Goal: Information Seeking & Learning: Learn about a topic

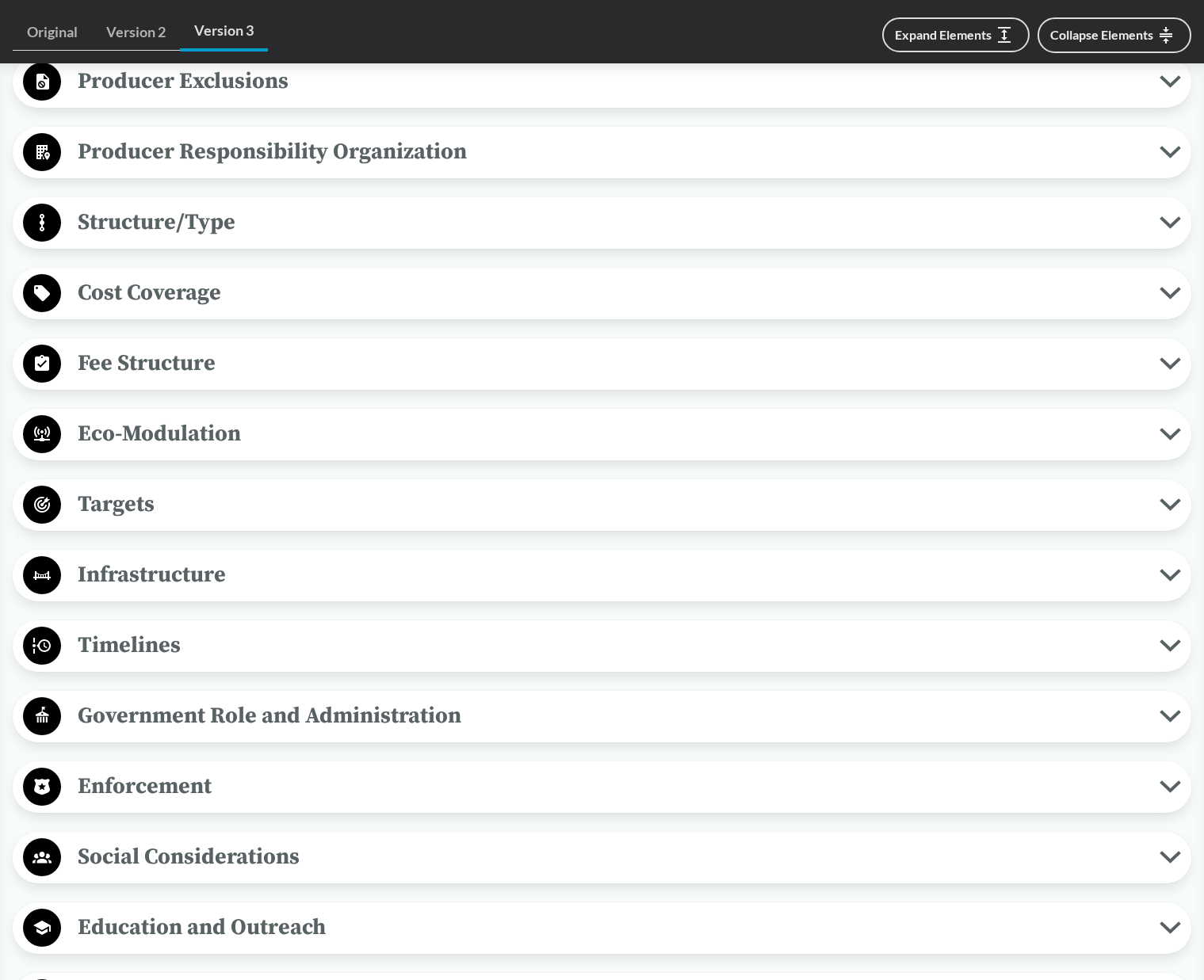
scroll to position [951, 0]
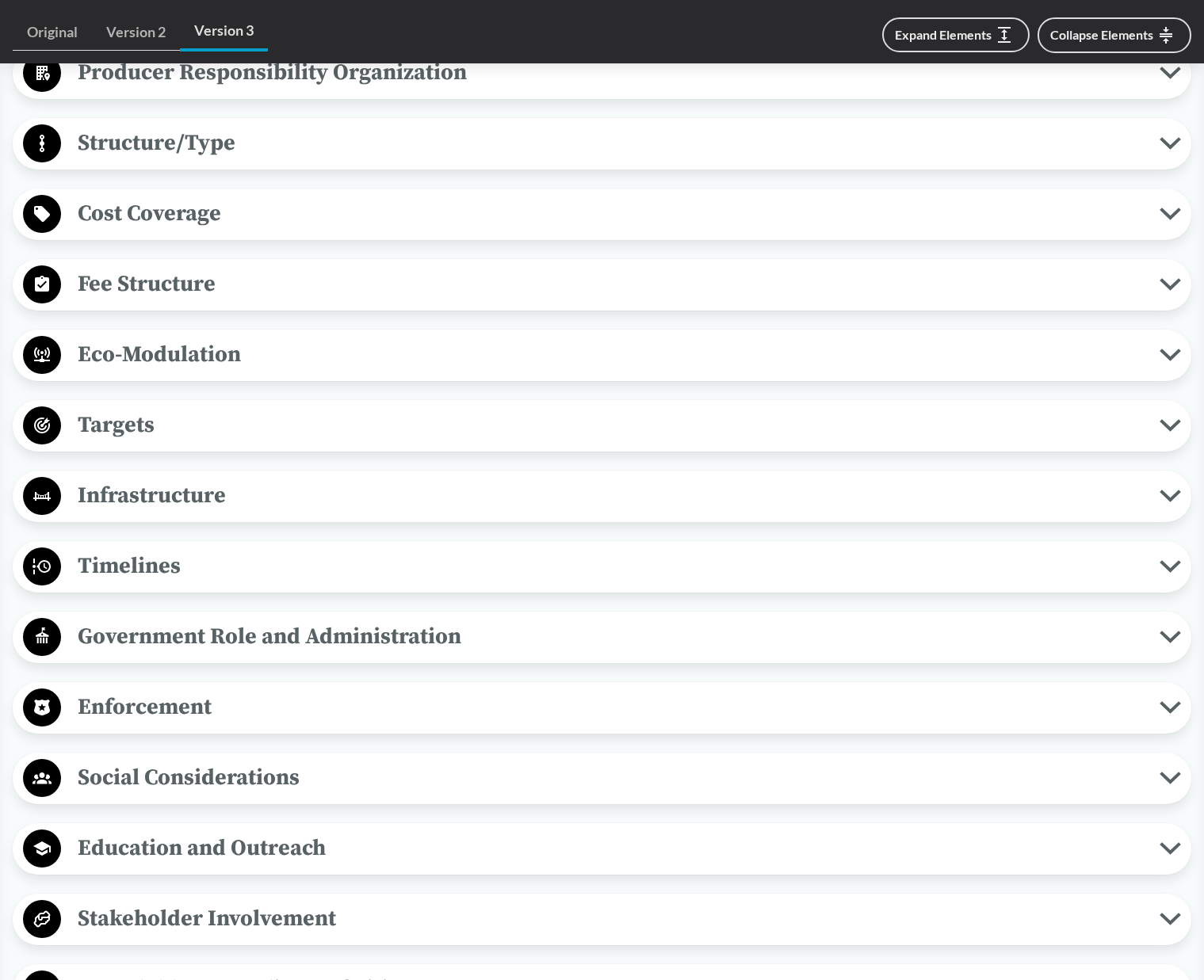
click at [214, 564] on span "Timelines" at bounding box center [610, 566] width 1098 height 36
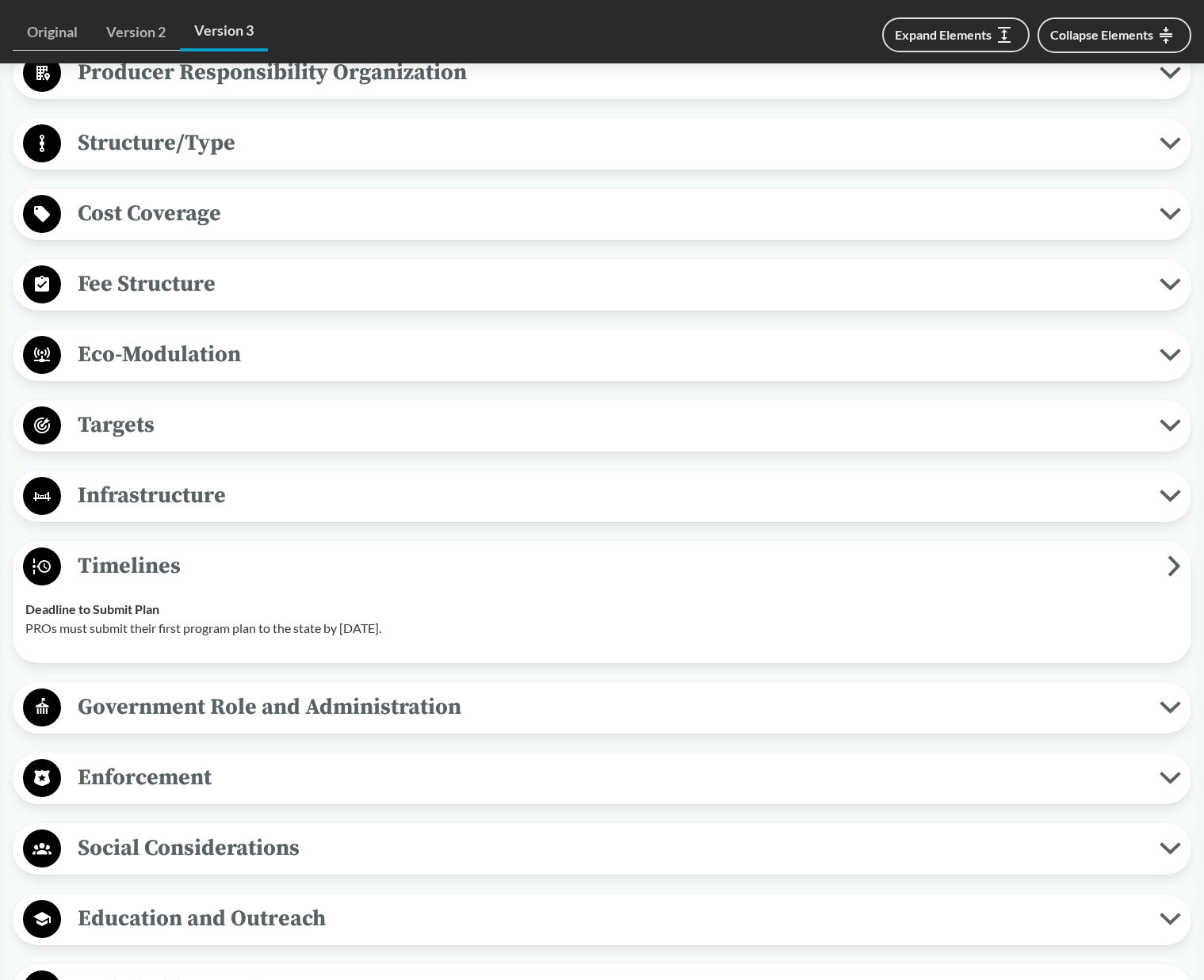
click at [214, 564] on span "Timelines" at bounding box center [614, 566] width 1106 height 36
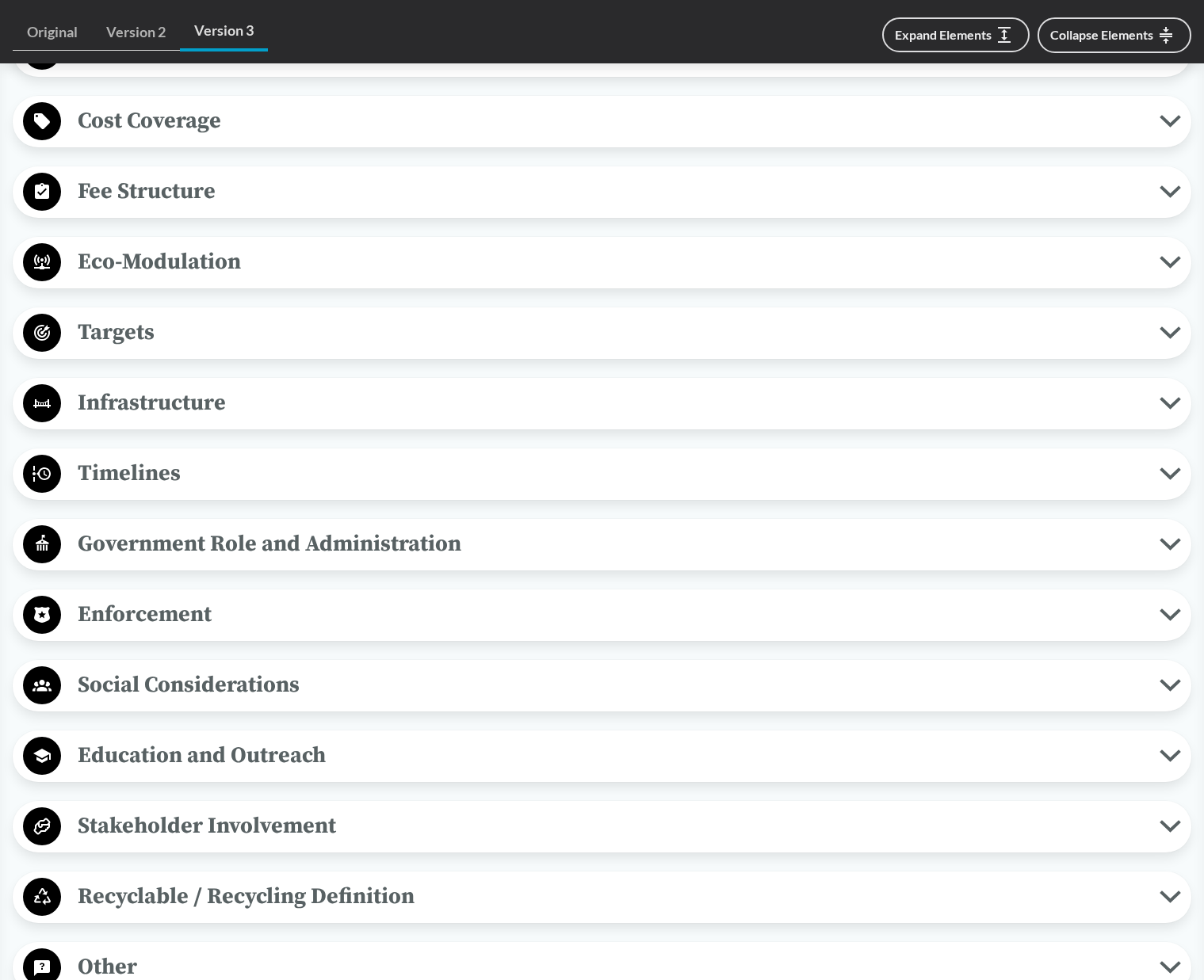
scroll to position [1268, 0]
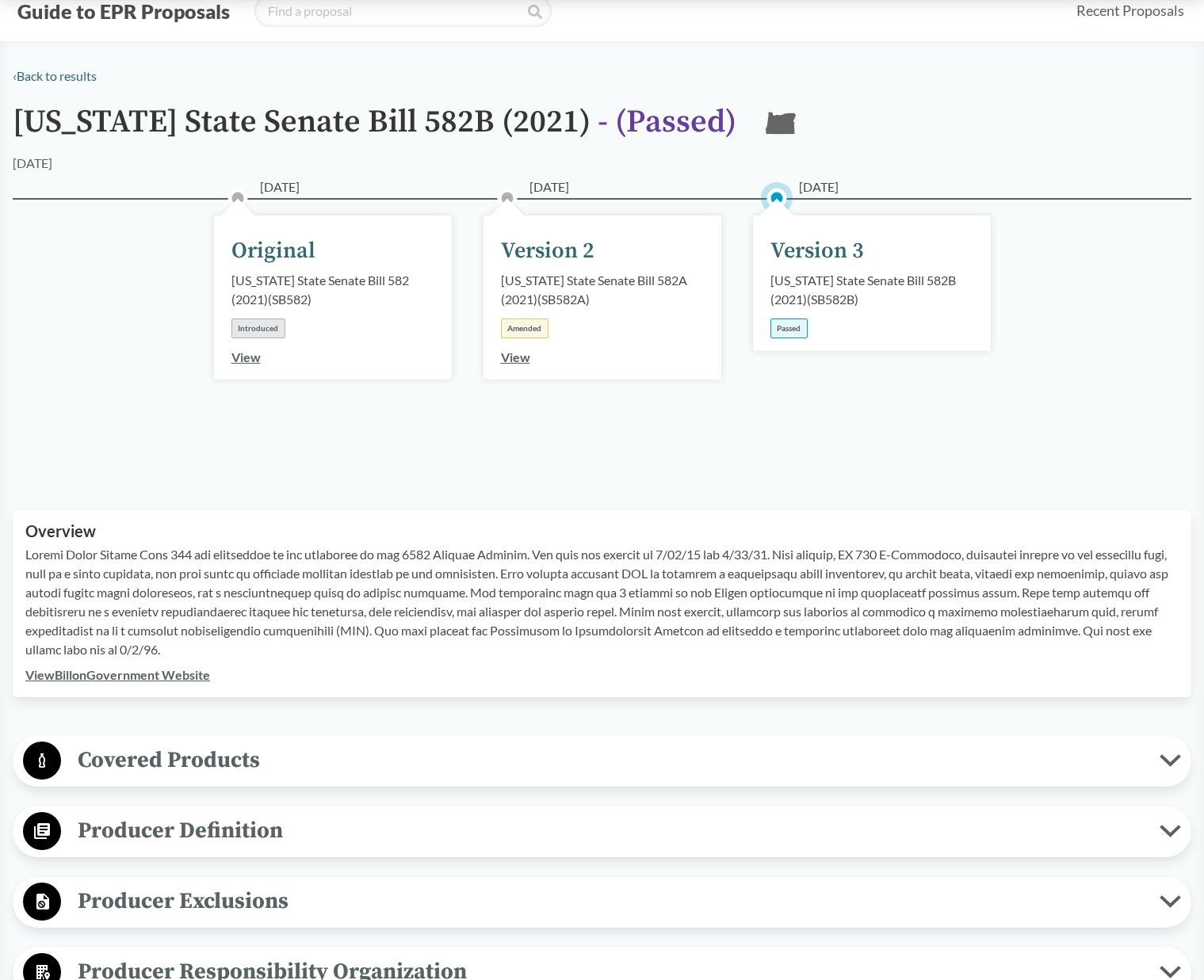
scroll to position [79, 0]
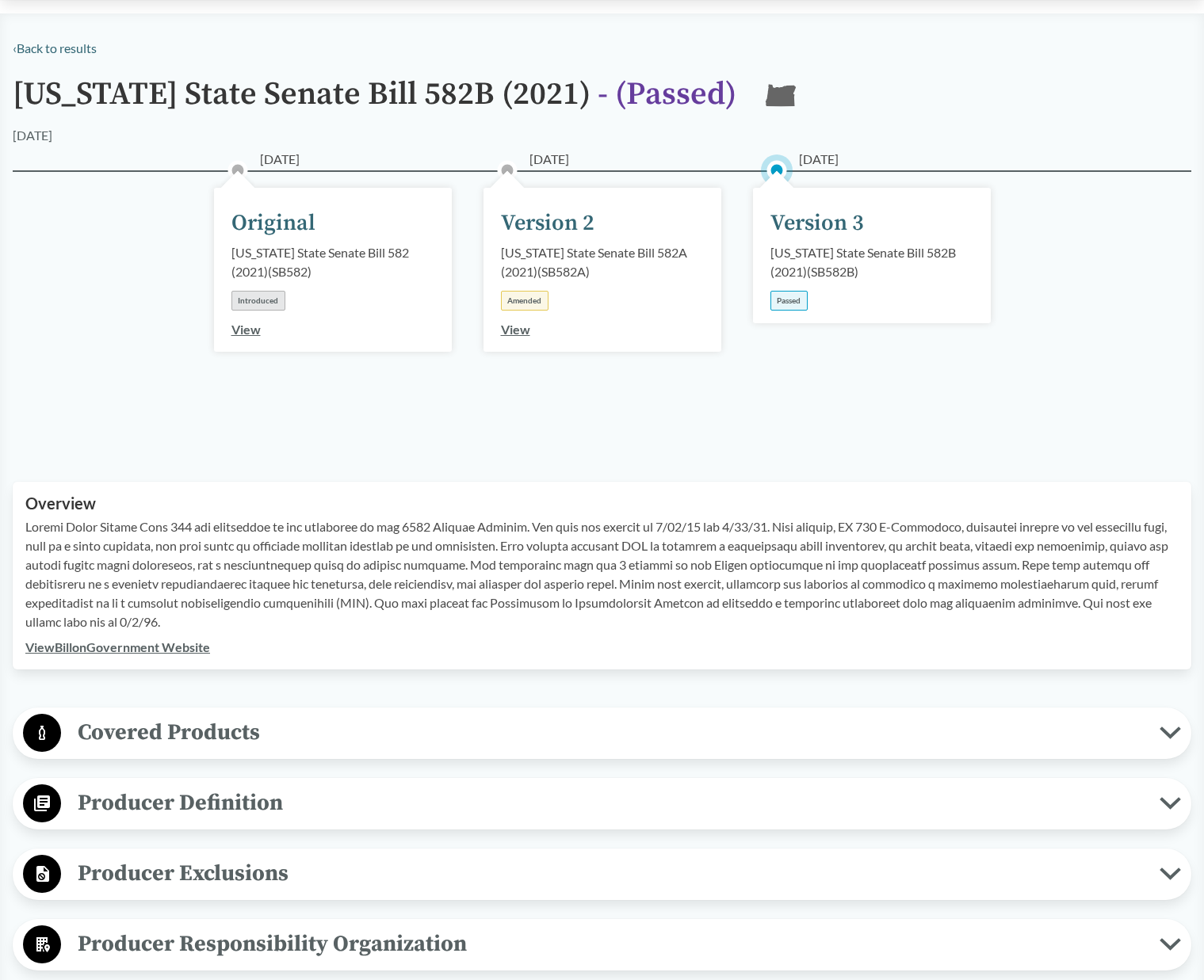
click at [797, 218] on div "Version 3" at bounding box center [817, 224] width 93 height 33
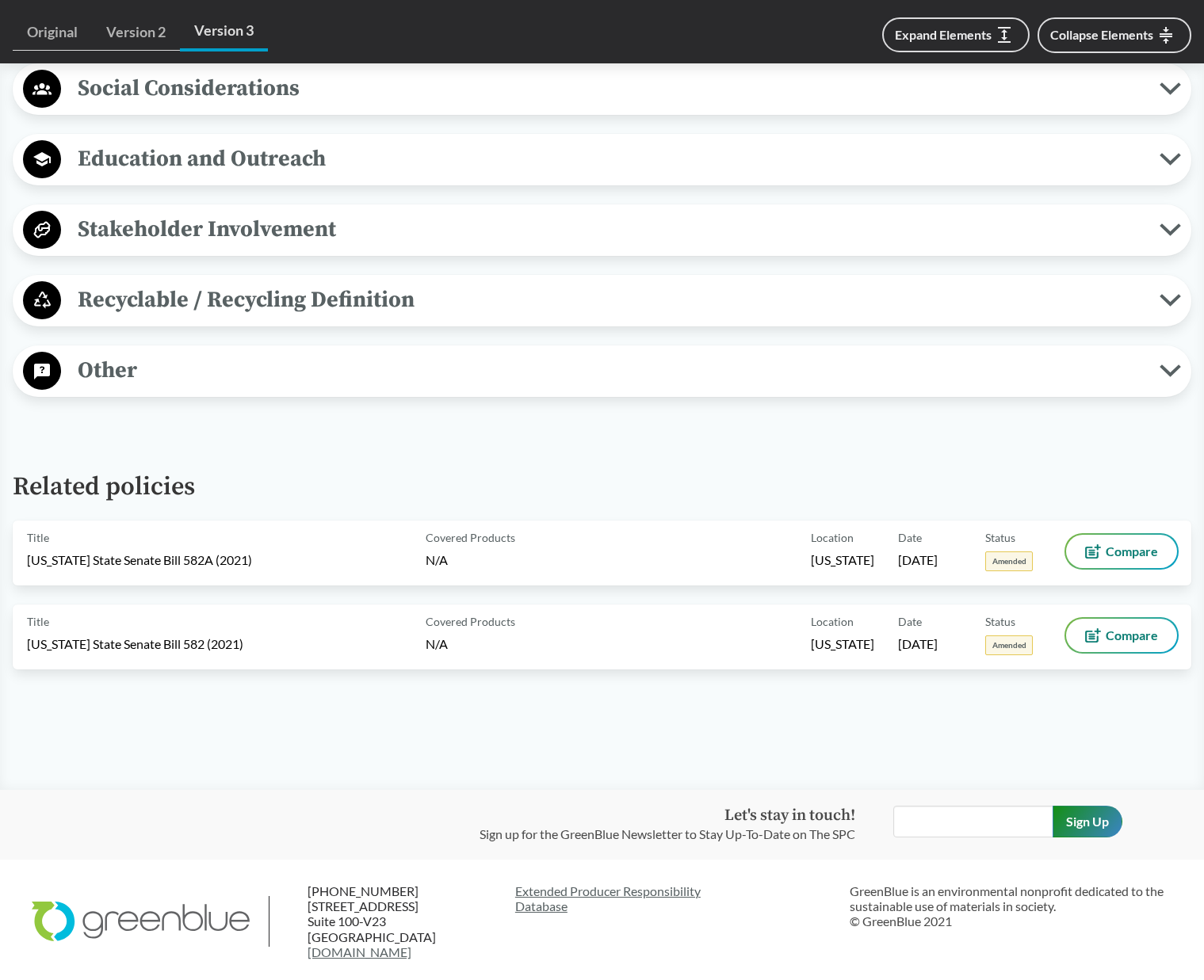
scroll to position [1727, 0]
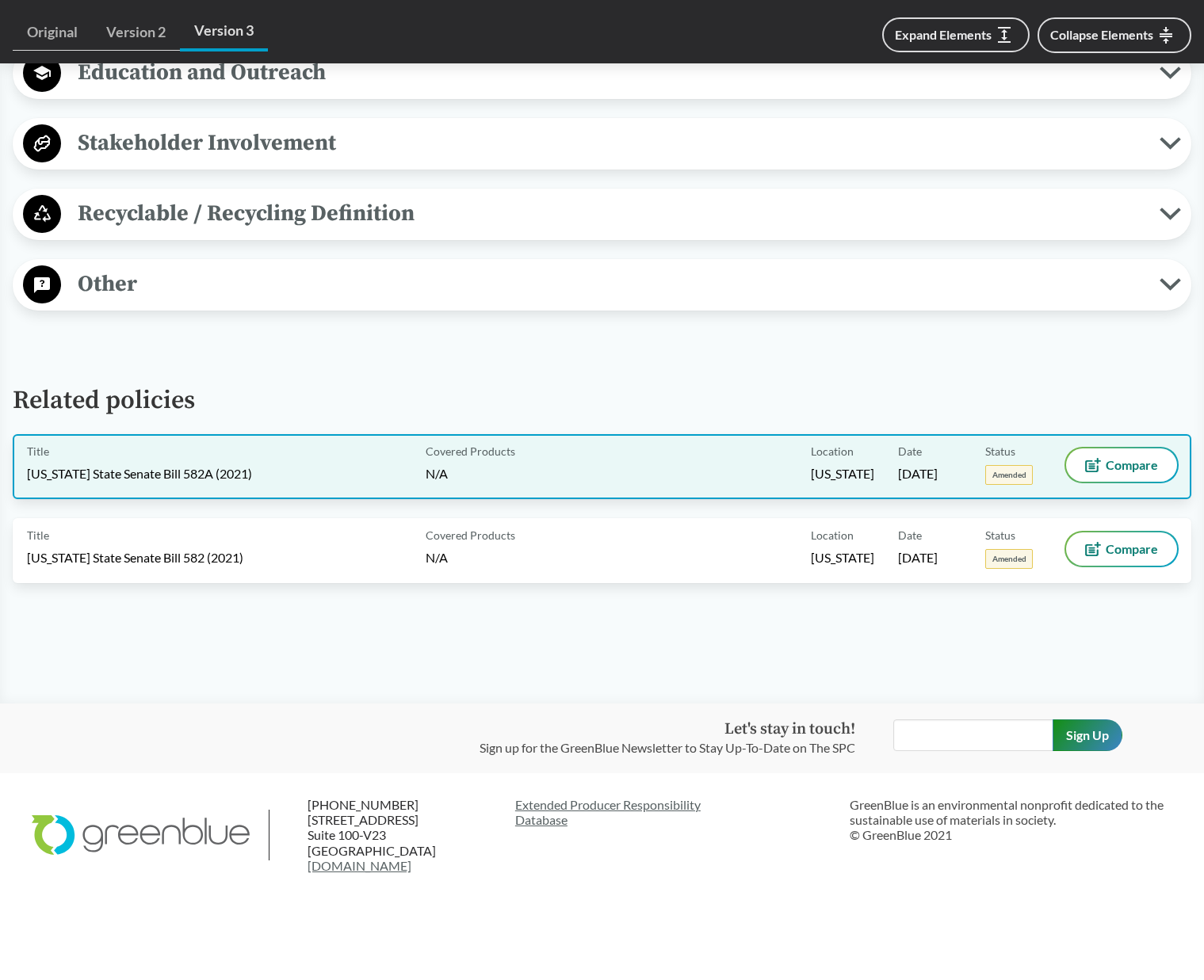
click at [248, 452] on div "Title Oregon State Senate Bill 582A (2021)" at bounding box center [223, 467] width 392 height 37
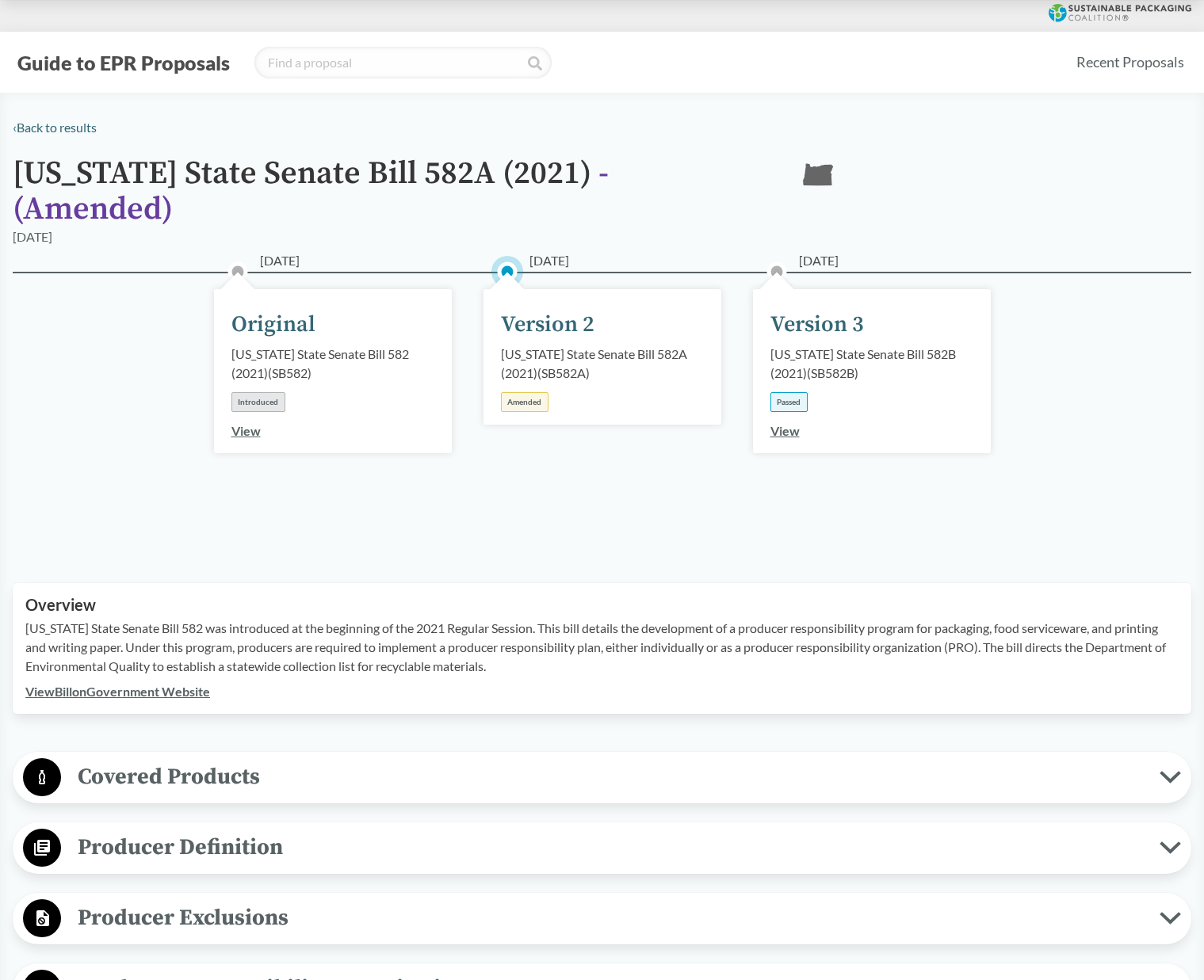
click at [249, 423] on link "View" at bounding box center [245, 430] width 29 height 15
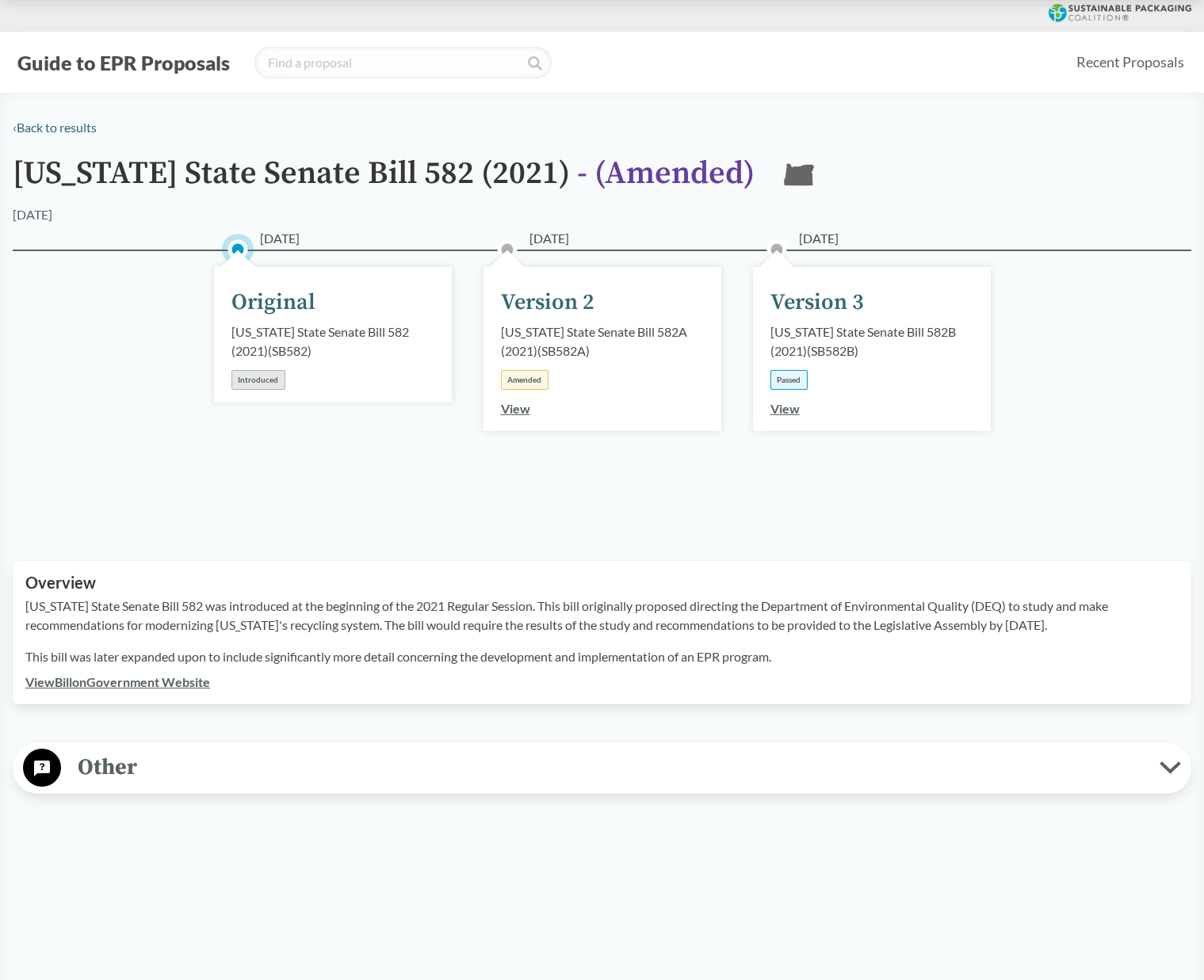
click at [782, 398] on div "08/06/2021 Version 3 Oregon State Senate Bill 582B (2021) ( SB582B ) Passed View" at bounding box center [872, 349] width 237 height 164
click at [784, 405] on link "View" at bounding box center [785, 408] width 29 height 15
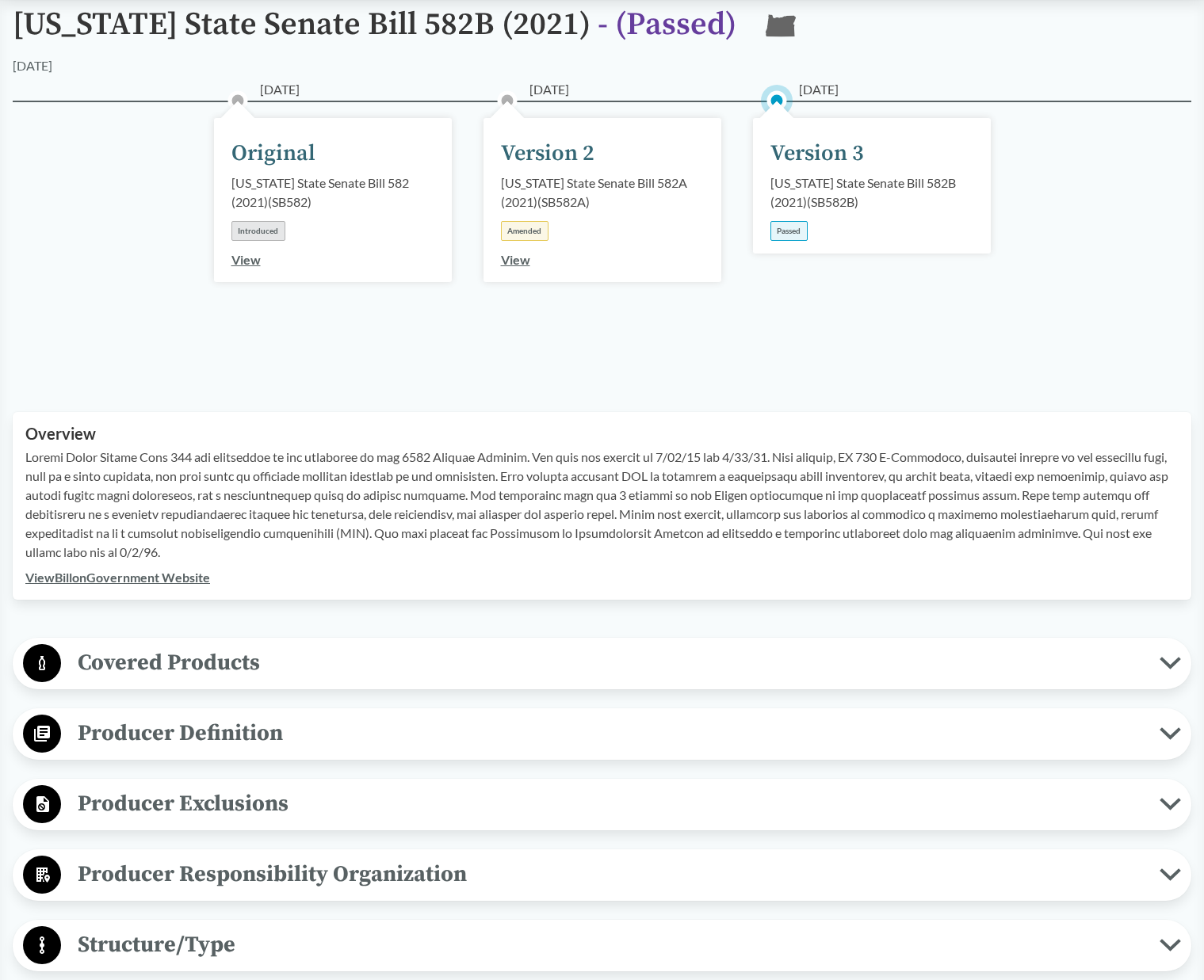
scroll to position [159, 0]
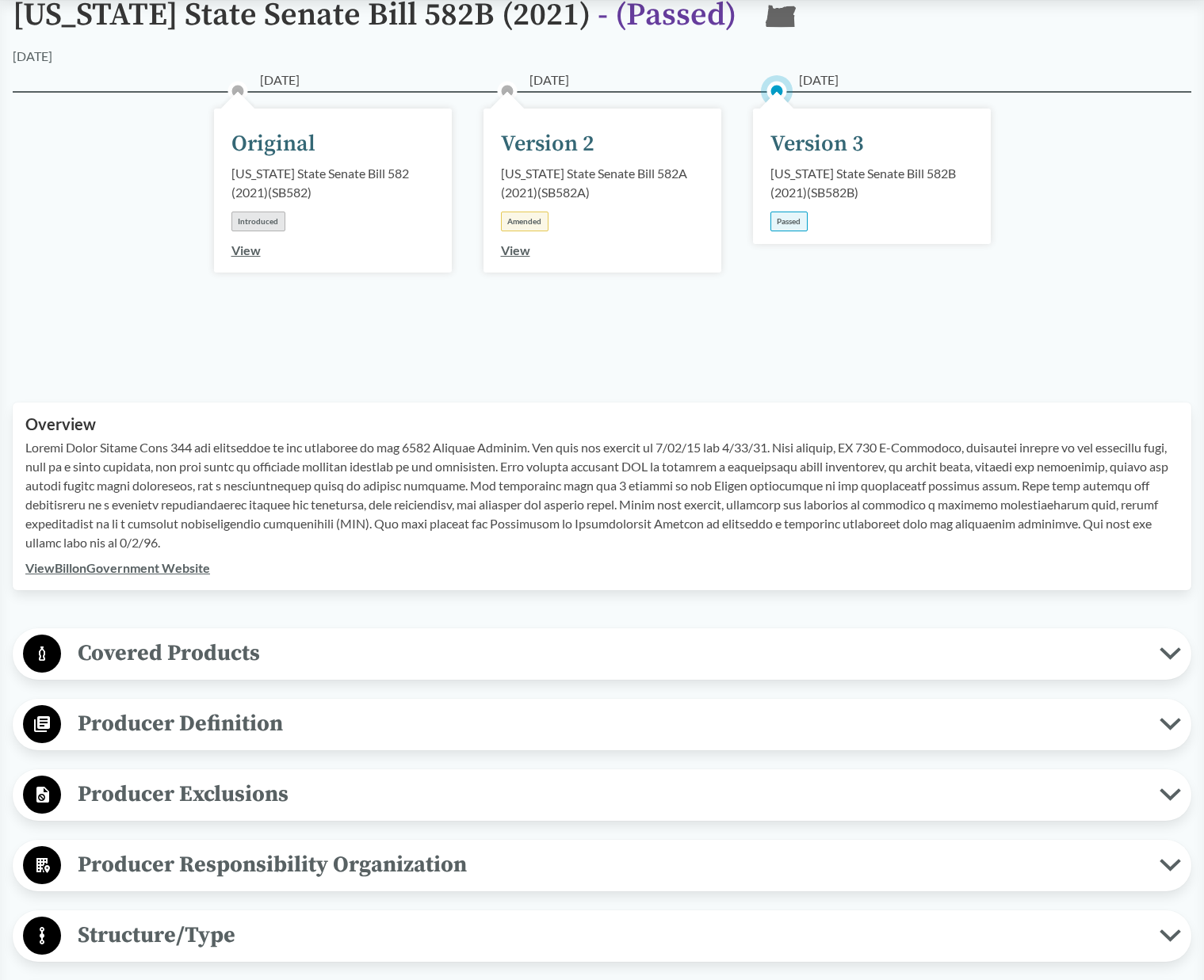
click at [324, 642] on span "Covered Products" at bounding box center [610, 653] width 1098 height 36
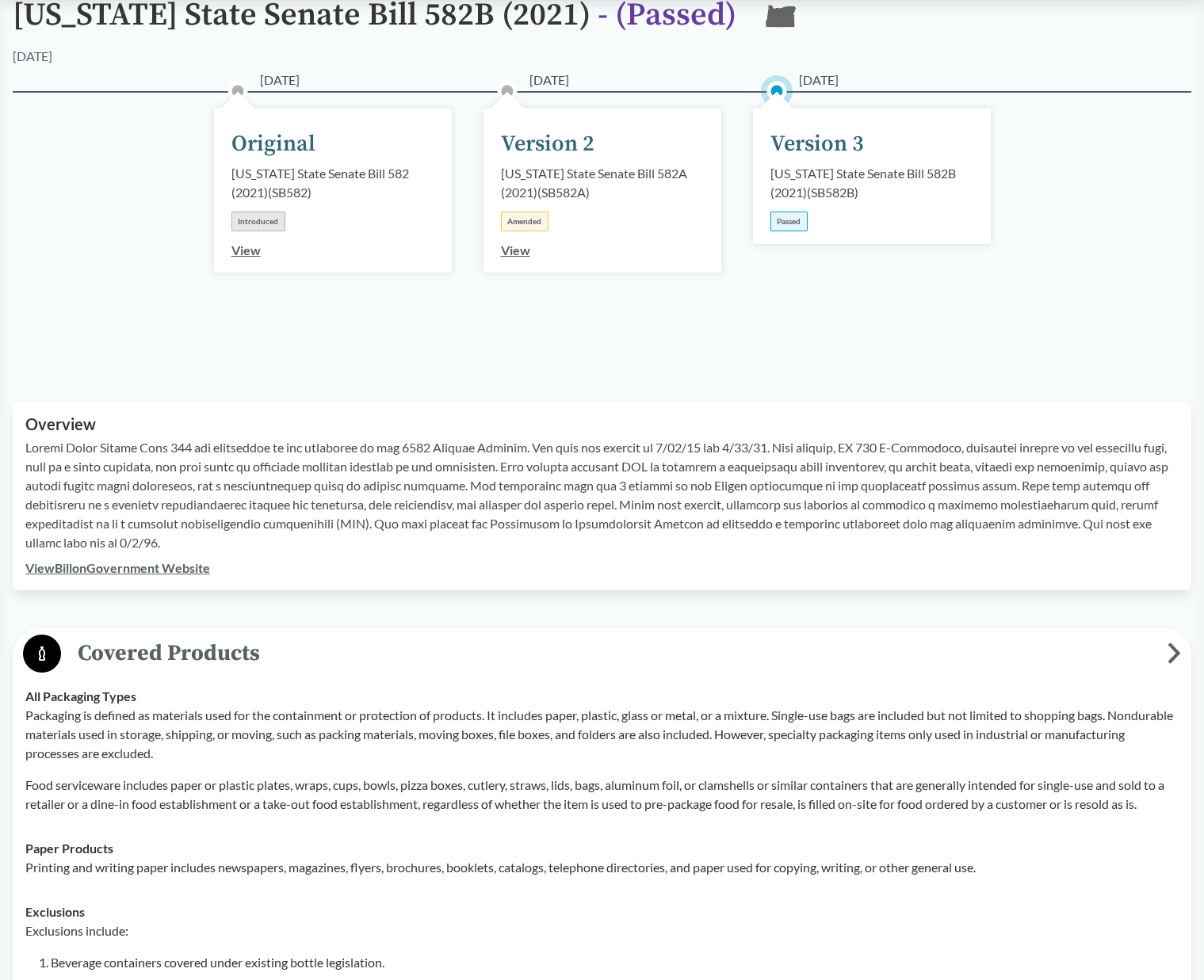
scroll to position [476, 0]
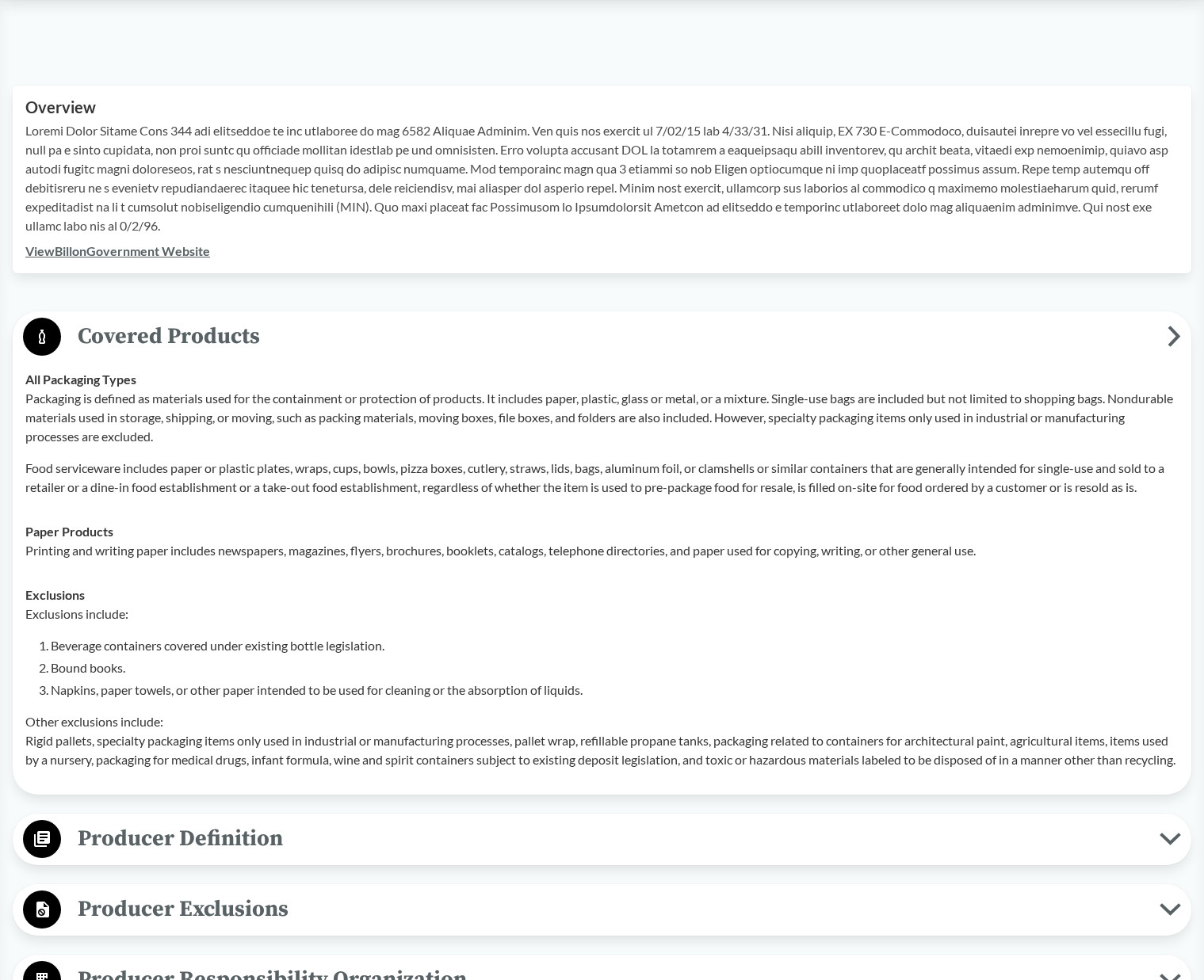
click at [398, 641] on li "Beverage containers covered under existing bottle legislation." at bounding box center [614, 646] width 1128 height 19
drag, startPoint x: 398, startPoint y: 641, endPoint x: 304, endPoint y: 641, distance: 94.0
click at [304, 641] on li "Beverage containers covered under existing bottle legislation." at bounding box center [614, 646] width 1128 height 19
